Goal: Information Seeking & Learning: Learn about a topic

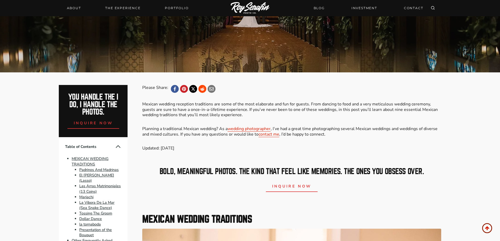
scroll to position [184, 0]
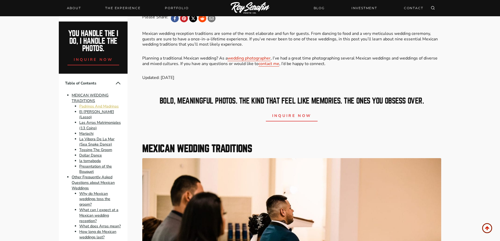
click at [102, 108] on link "Padrinos And Madrinas" at bounding box center [98, 106] width 39 height 5
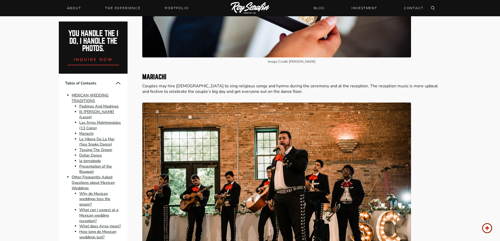
scroll to position [1059, 0]
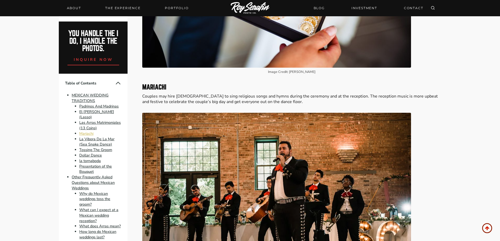
click at [86, 131] on link "Mariachi" at bounding box center [86, 133] width 14 height 5
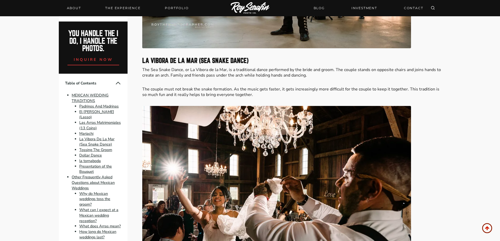
scroll to position [1310, 0]
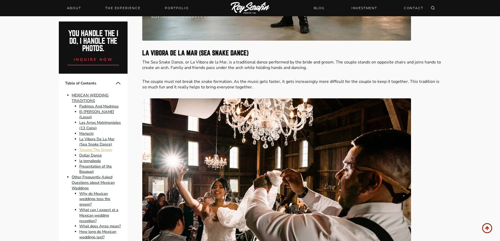
click at [88, 147] on link "Tossing The Groom" at bounding box center [95, 149] width 33 height 5
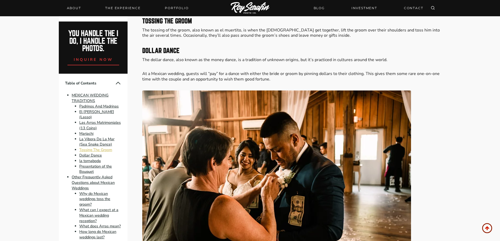
scroll to position [1581, 0]
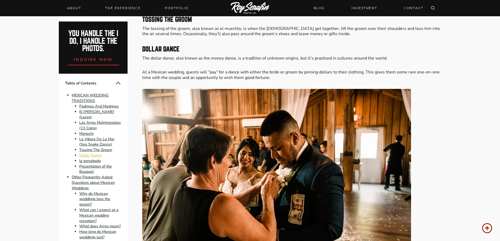
click at [91, 153] on link "Dollar Dance" at bounding box center [90, 155] width 23 height 5
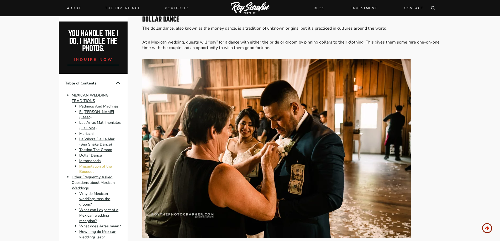
click at [91, 164] on link "Presentation of the Bouquet" at bounding box center [95, 169] width 33 height 11
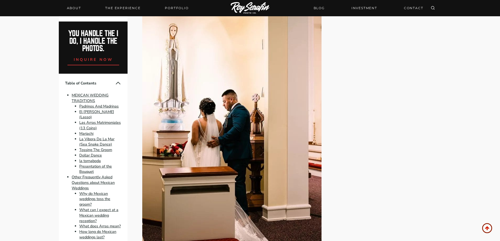
scroll to position [2128, 0]
click at [88, 174] on link "Other Frequently Asked Questions about Mexican Weddings" at bounding box center [93, 182] width 43 height 16
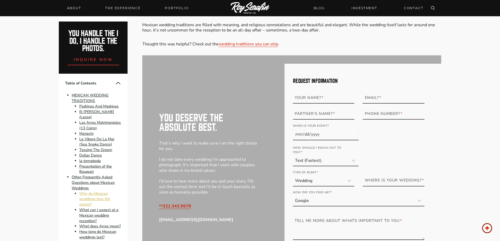
scroll to position [2718, 0]
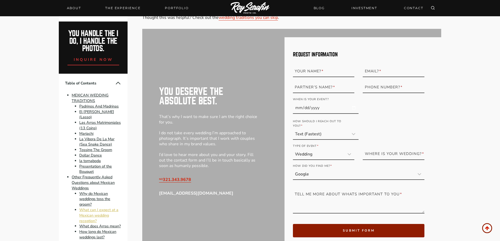
click at [92, 207] on link "What can I expect at a Mexican wedding reception?" at bounding box center [98, 215] width 39 height 16
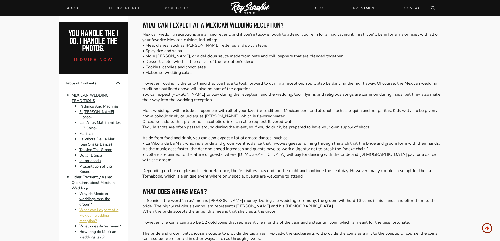
scroll to position [2458, 0]
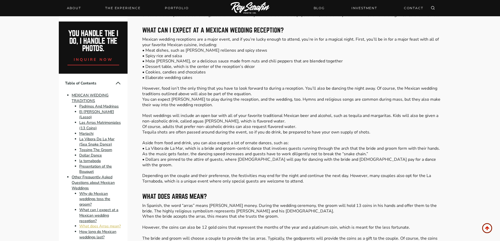
click at [91, 224] on link "What does Arras mean?" at bounding box center [99, 226] width 41 height 5
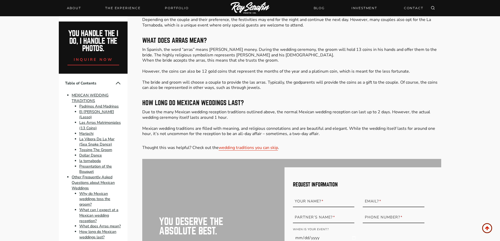
scroll to position [2567, 0]
